Goal: Transaction & Acquisition: Book appointment/travel/reservation

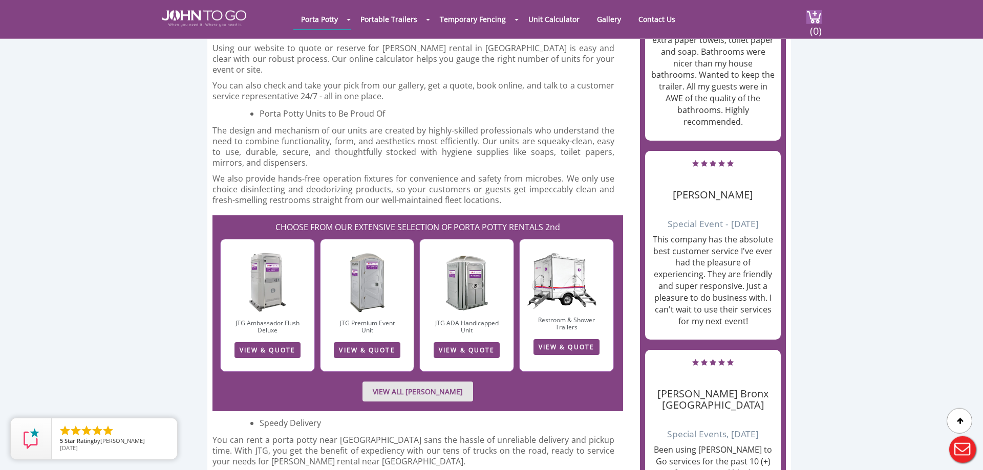
scroll to position [1044, 0]
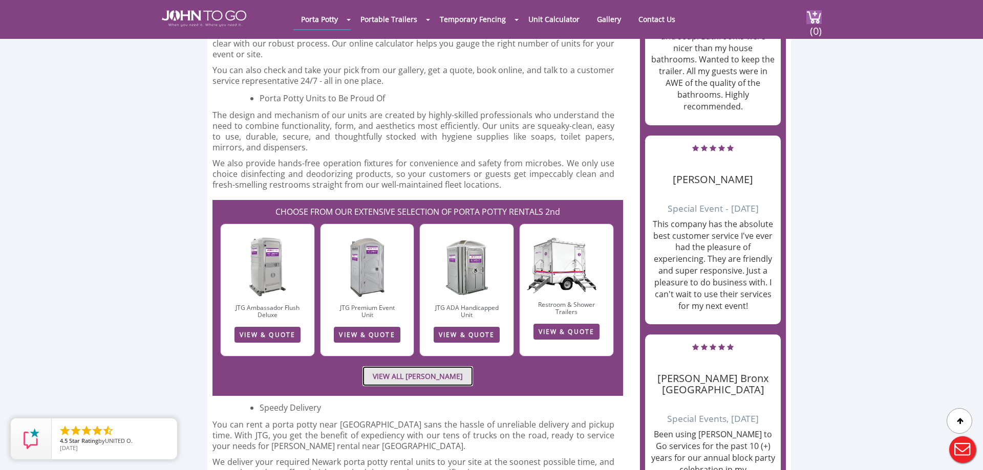
click at [450, 366] on link "VIEW ALL PORTA JOHN RENTALS" at bounding box center [417, 376] width 111 height 20
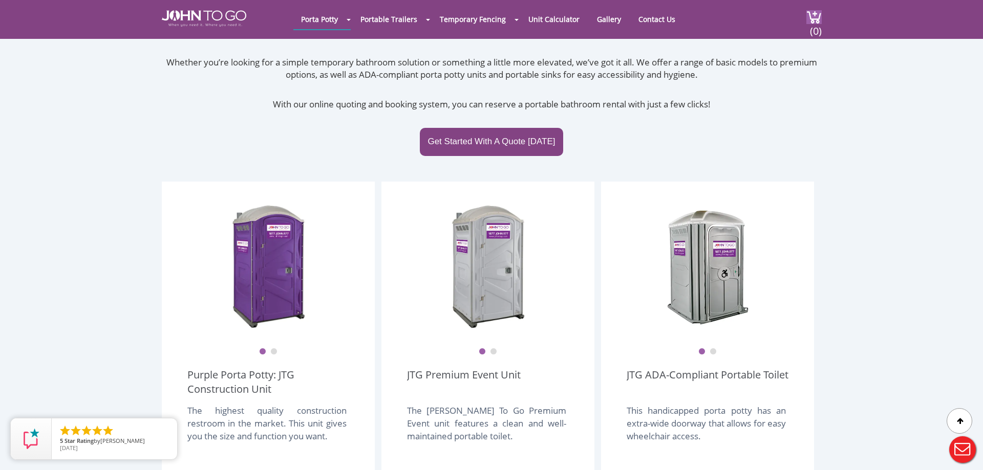
scroll to position [255, 0]
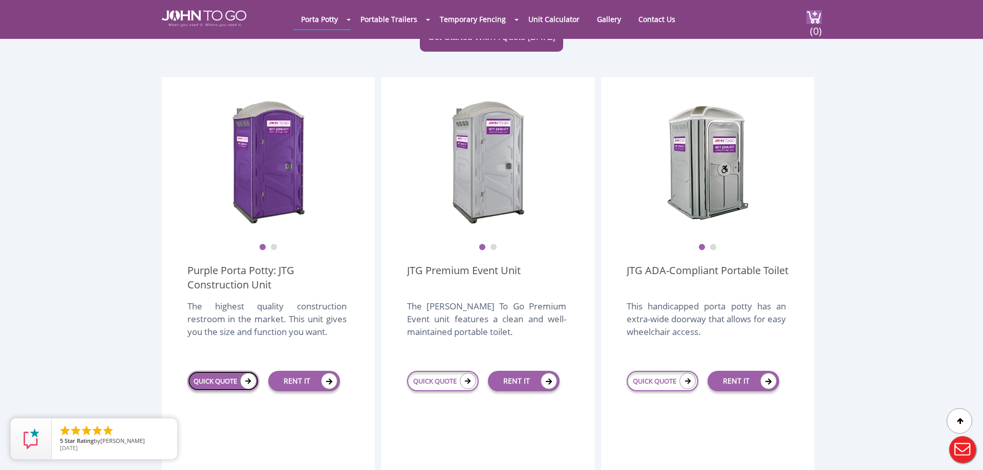
click at [213, 371] on link "QUICK QUOTE" at bounding box center [223, 381] width 72 height 20
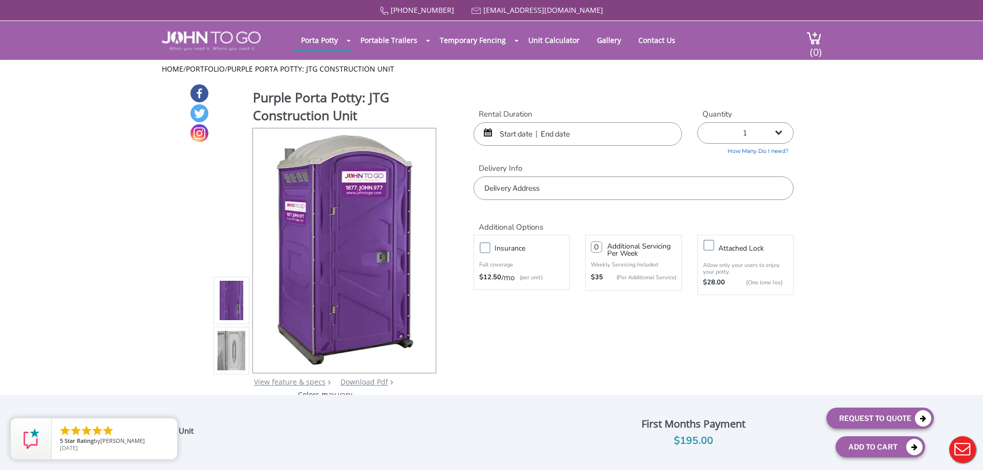
click at [514, 128] on input "text" at bounding box center [577, 134] width 208 height 24
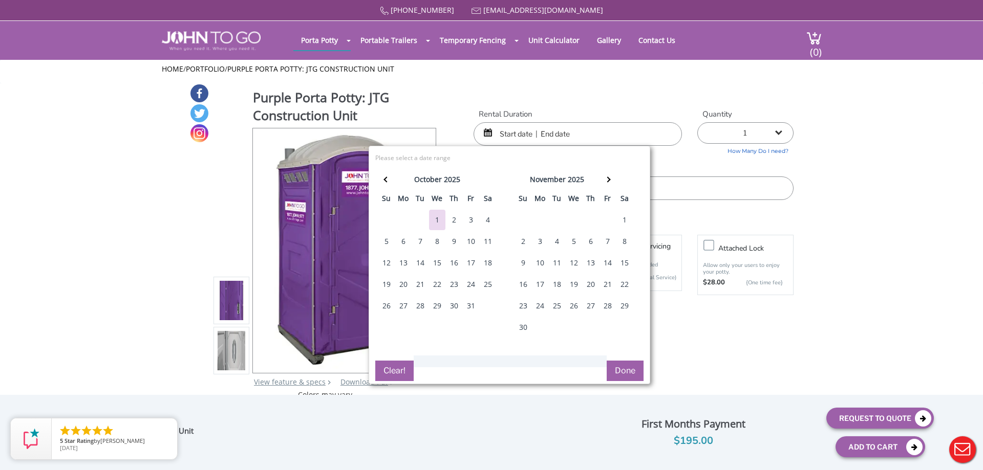
click at [453, 218] on div "2" at bounding box center [454, 220] width 16 height 20
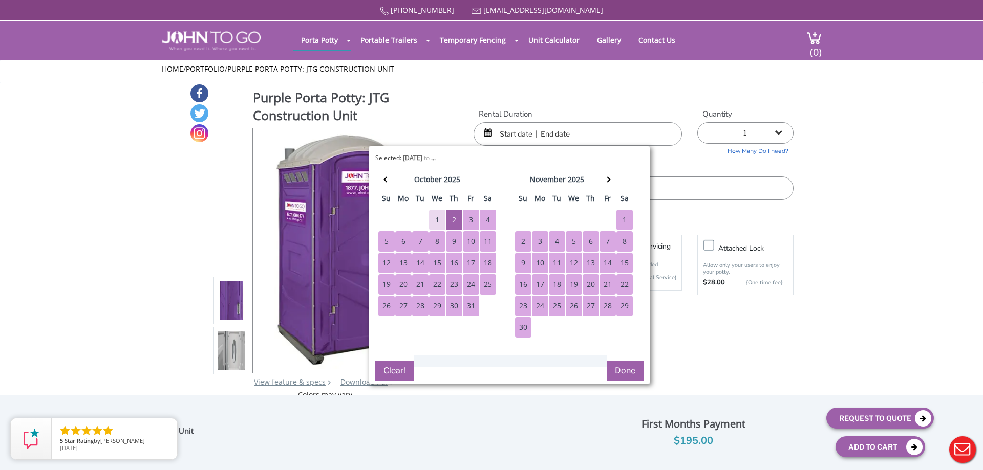
click at [529, 334] on div "30" at bounding box center [523, 327] width 16 height 20
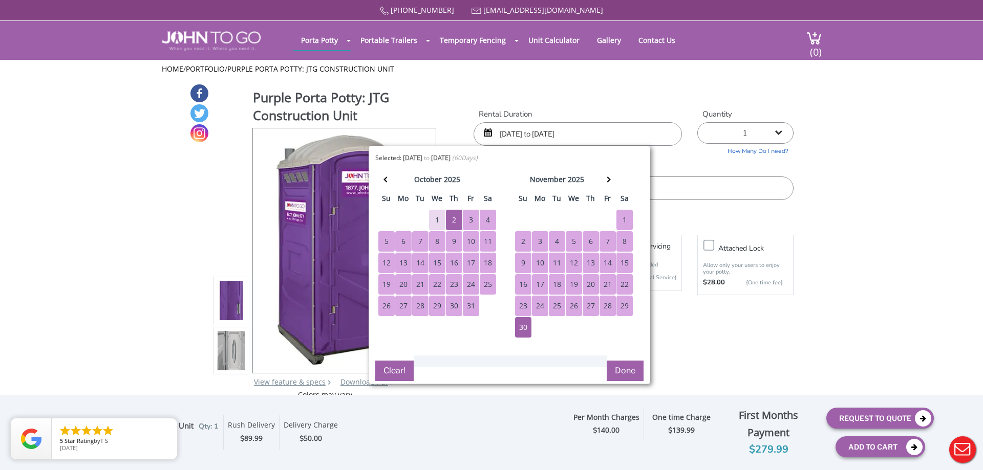
click at [743, 327] on div "Purple Porta Potty: JTG Construction Unit View feature & specs Download Pdf Pro…" at bounding box center [491, 241] width 604 height 317
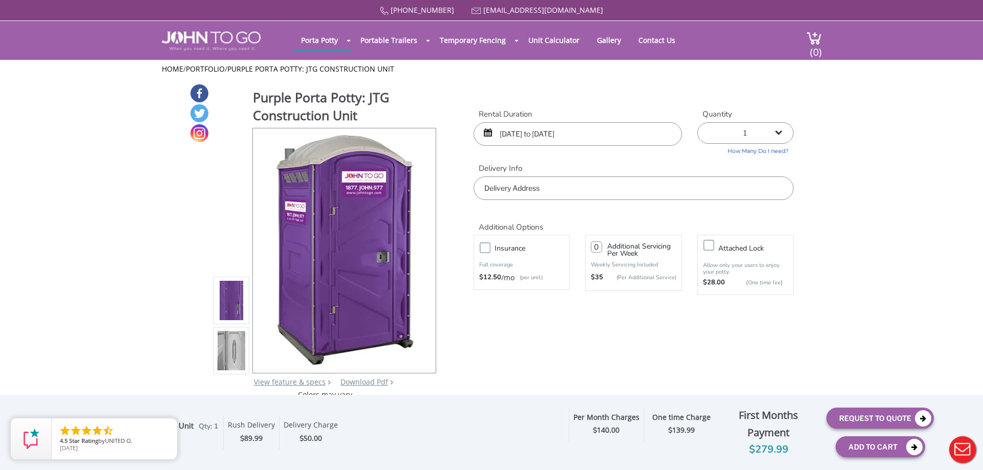
click at [607, 136] on input "10/02/2025 to 11/30/2025" at bounding box center [577, 134] width 208 height 24
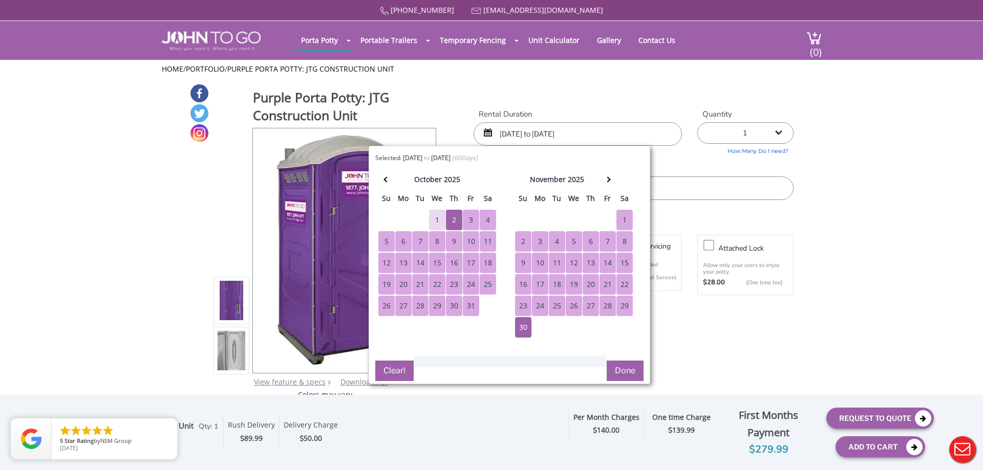
click at [385, 237] on div "5" at bounding box center [386, 241] width 16 height 20
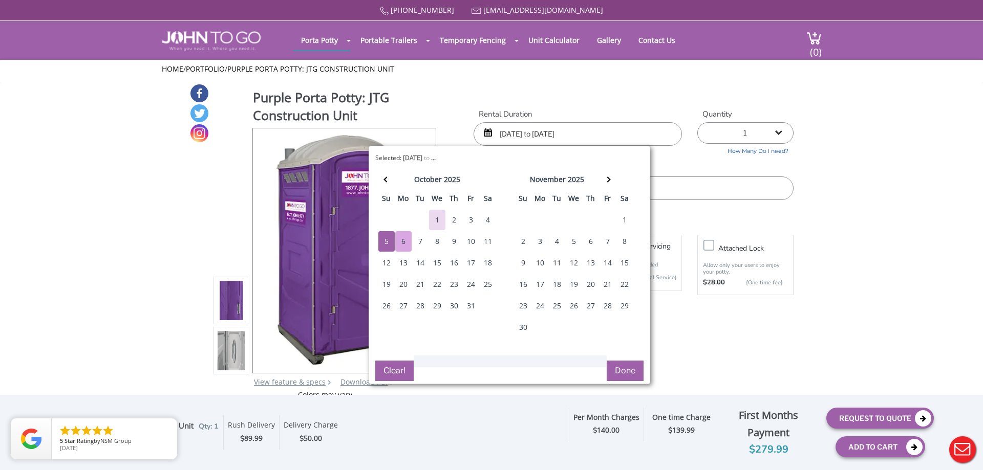
click at [402, 242] on div "6" at bounding box center [403, 241] width 16 height 20
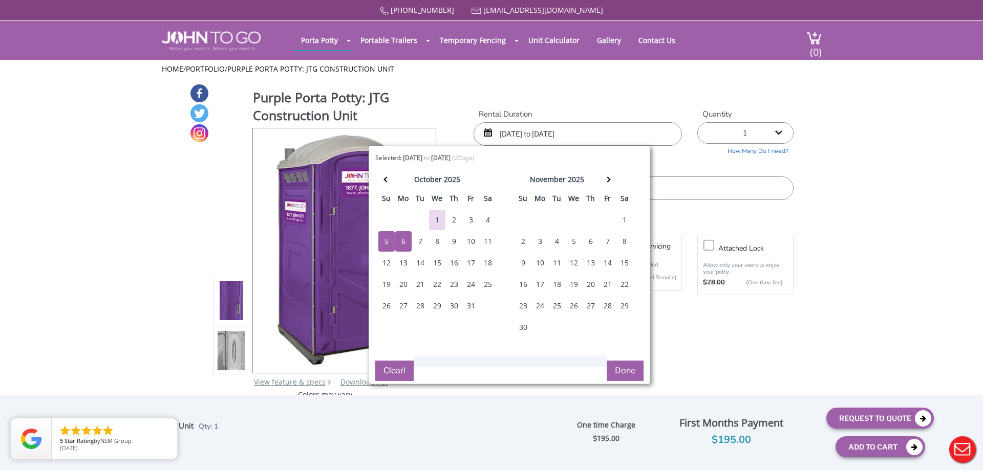
click at [388, 244] on div "5" at bounding box center [386, 241] width 16 height 20
click at [403, 242] on div "6" at bounding box center [403, 241] width 16 height 20
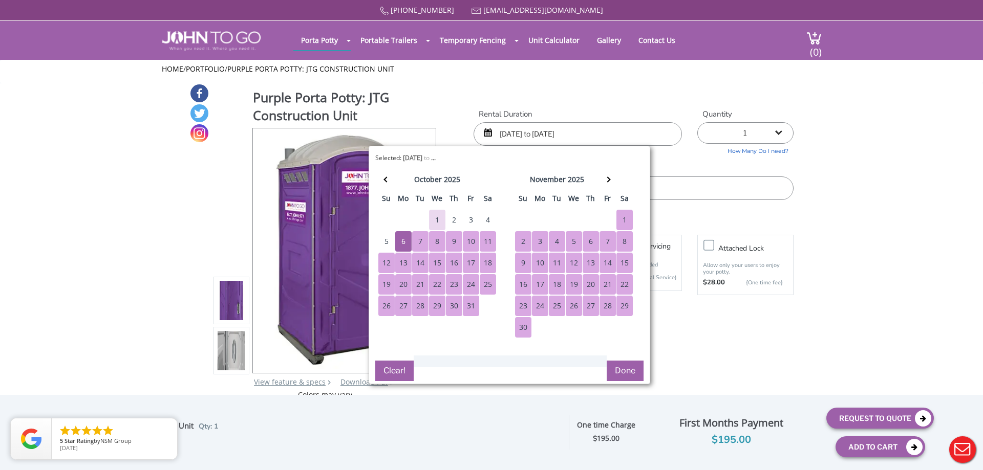
click at [521, 325] on div "30" at bounding box center [523, 327] width 16 height 20
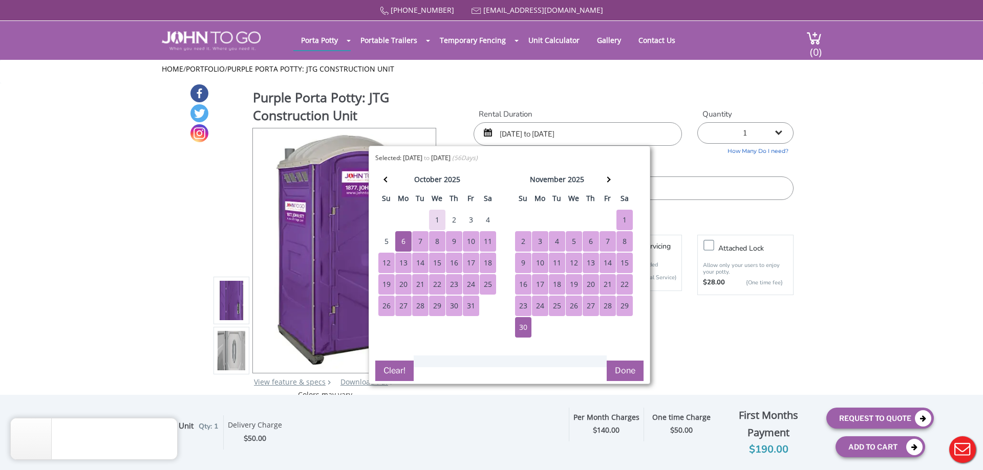
type input "10/06/2025 to 11/30/2025"
